Goal: Task Accomplishment & Management: Manage account settings

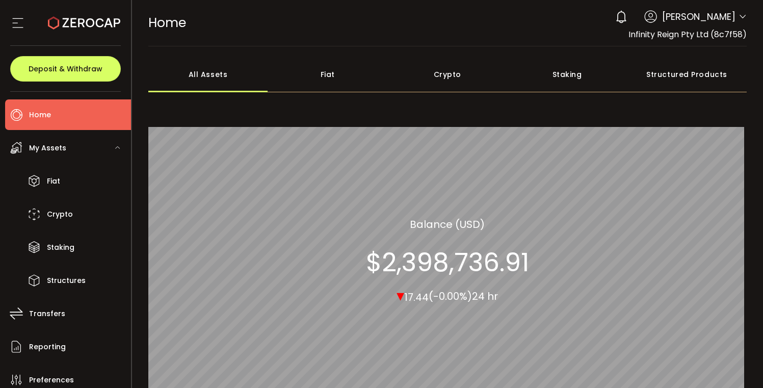
click at [740, 16] on icon at bounding box center [742, 17] width 8 height 8
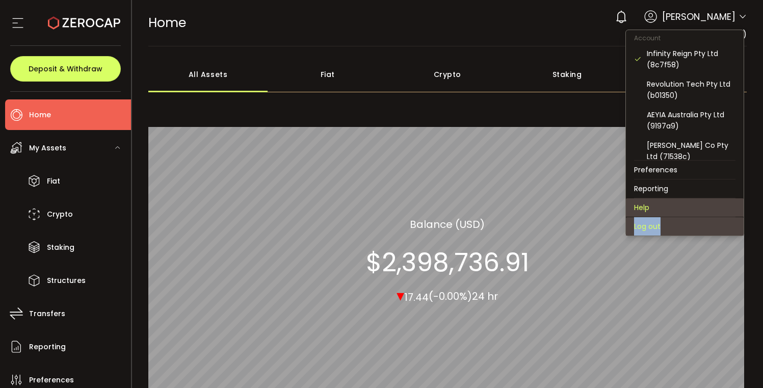
drag, startPoint x: 661, startPoint y: 212, endPoint x: 660, endPoint y: 226, distance: 14.3
click at [661, 226] on ul "Account Infinity Reign Pty Ltd (8c7f58) Revolution Tech Pty Ltd (b01350) AEYIA …" at bounding box center [684, 133] width 119 height 206
click at [660, 226] on li "Log out" at bounding box center [685, 226] width 118 height 18
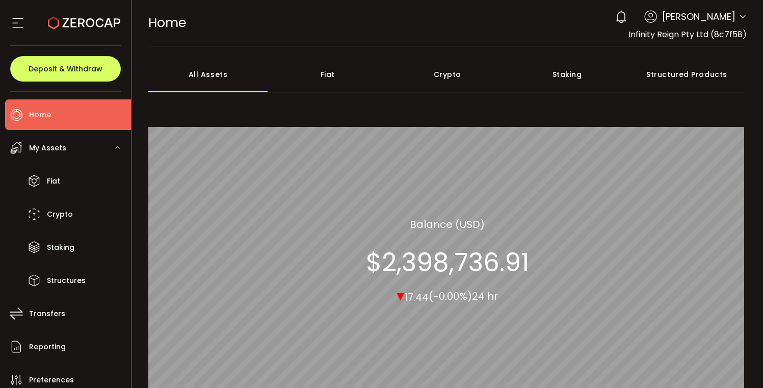
click at [740, 18] on icon at bounding box center [742, 17] width 8 height 8
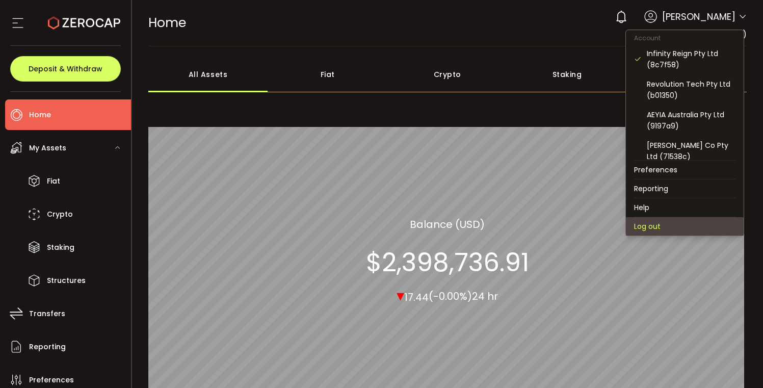
click at [669, 224] on li "Log out" at bounding box center [685, 226] width 118 height 18
